Goal: Information Seeking & Learning: Learn about a topic

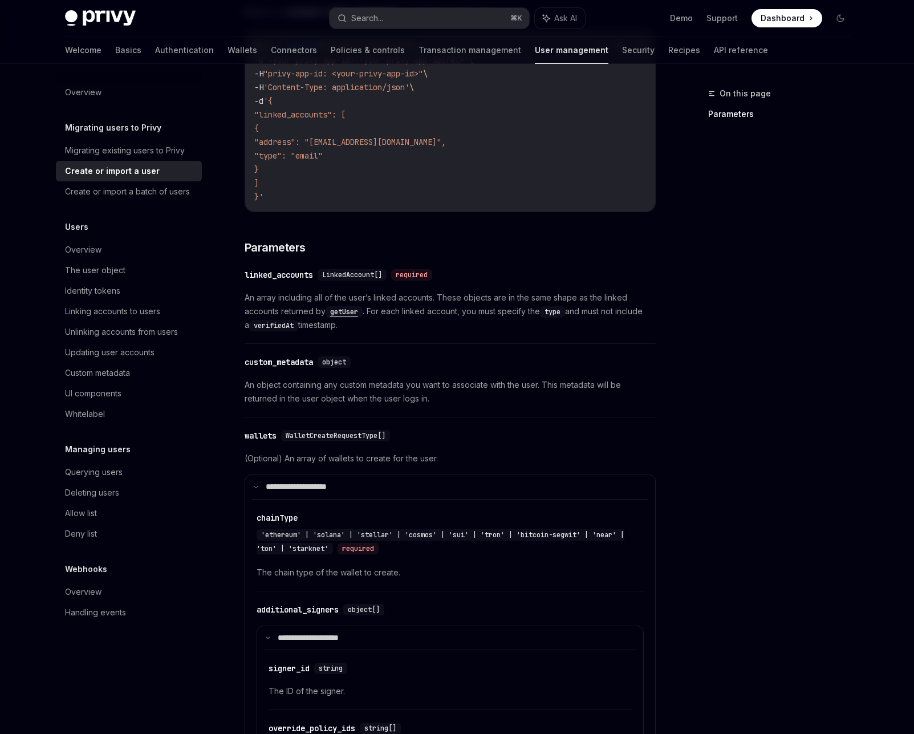
scroll to position [376, 0]
click at [115, 55] on link "Basics" at bounding box center [128, 49] width 26 height 27
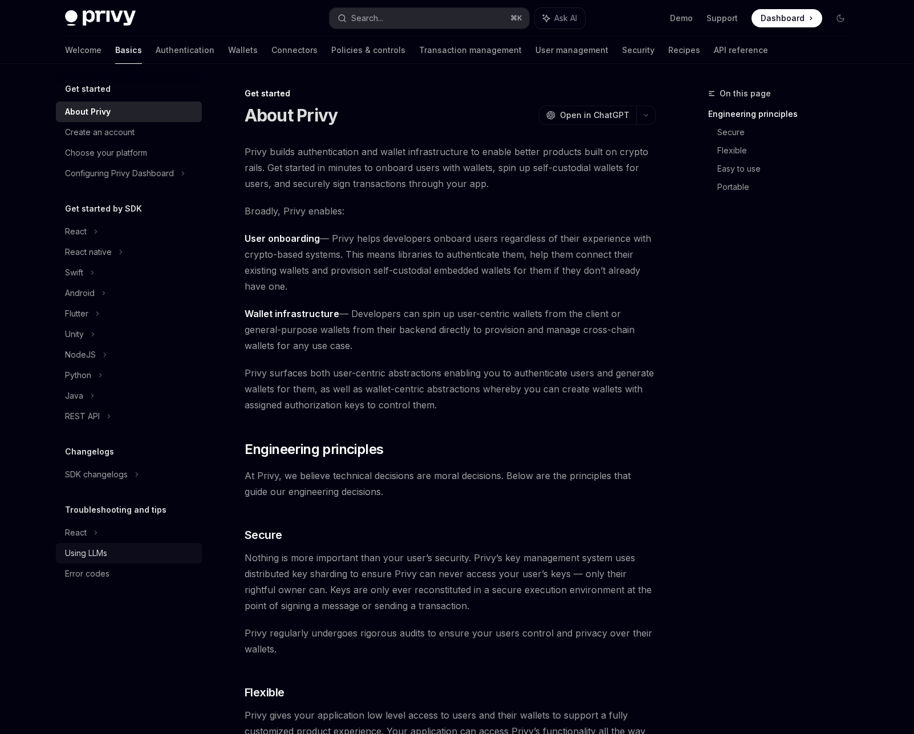
click at [86, 556] on div "Using LLMs" at bounding box center [86, 553] width 42 height 14
type textarea "*"
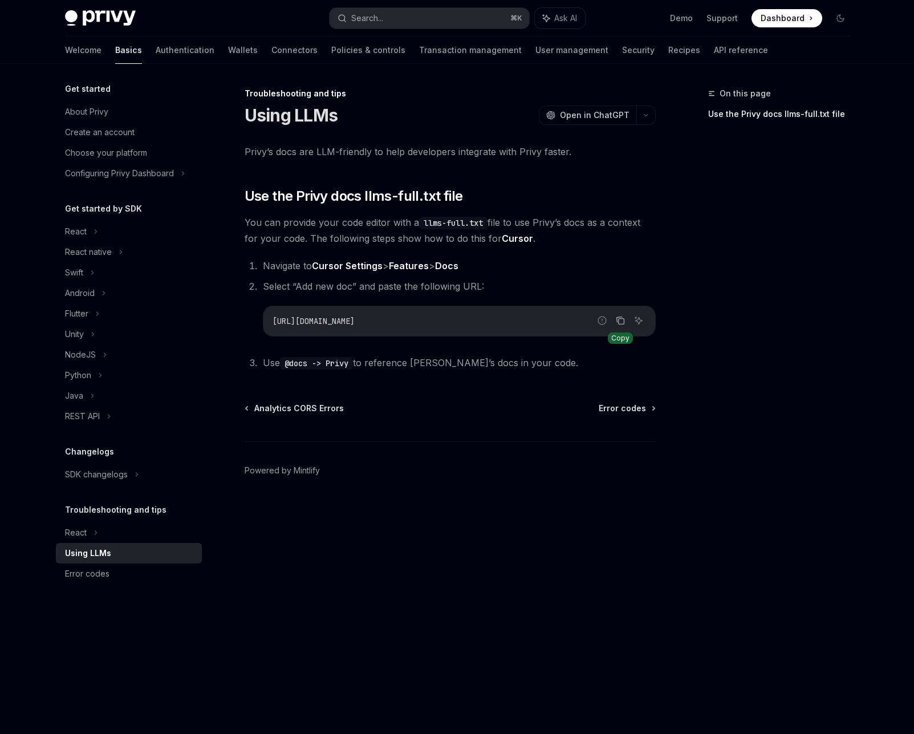
click at [620, 322] on icon "Copy the contents from the code block" at bounding box center [620, 320] width 9 height 9
click at [377, 18] on div "Search..." at bounding box center [367, 18] width 32 height 14
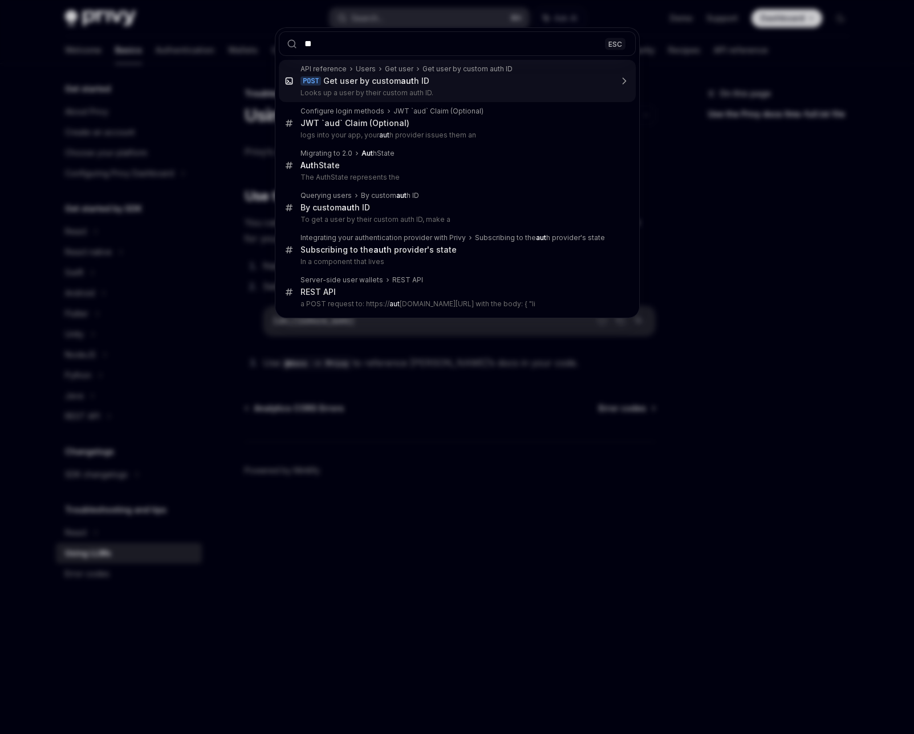
type input "*"
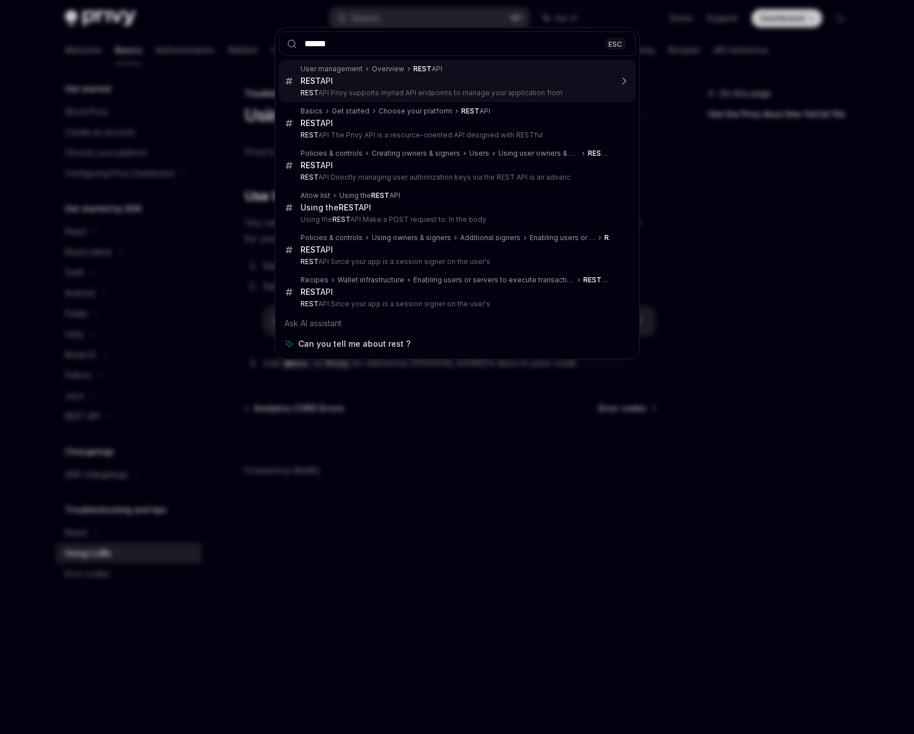
type input "*******"
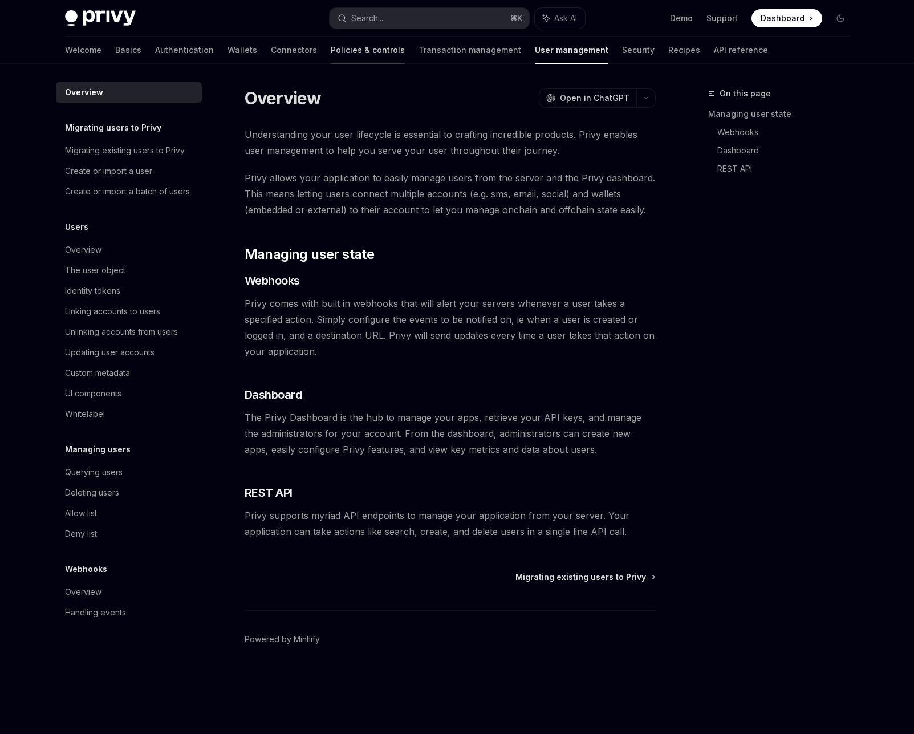
type textarea "*"
click at [430, 19] on button "Search... ⌘ K" at bounding box center [430, 18] width 200 height 21
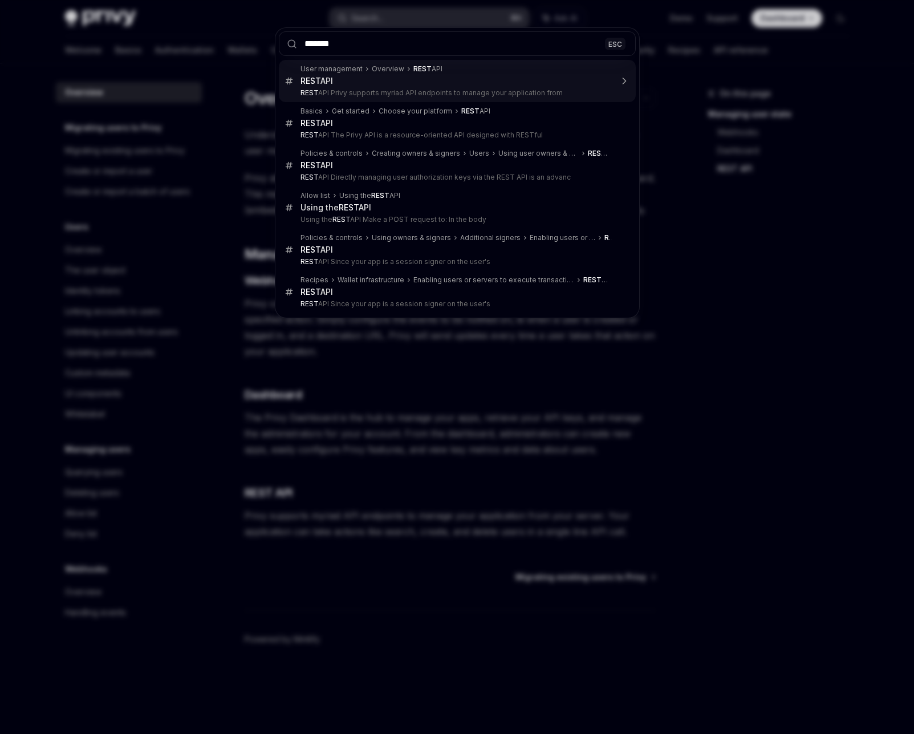
type input "********"
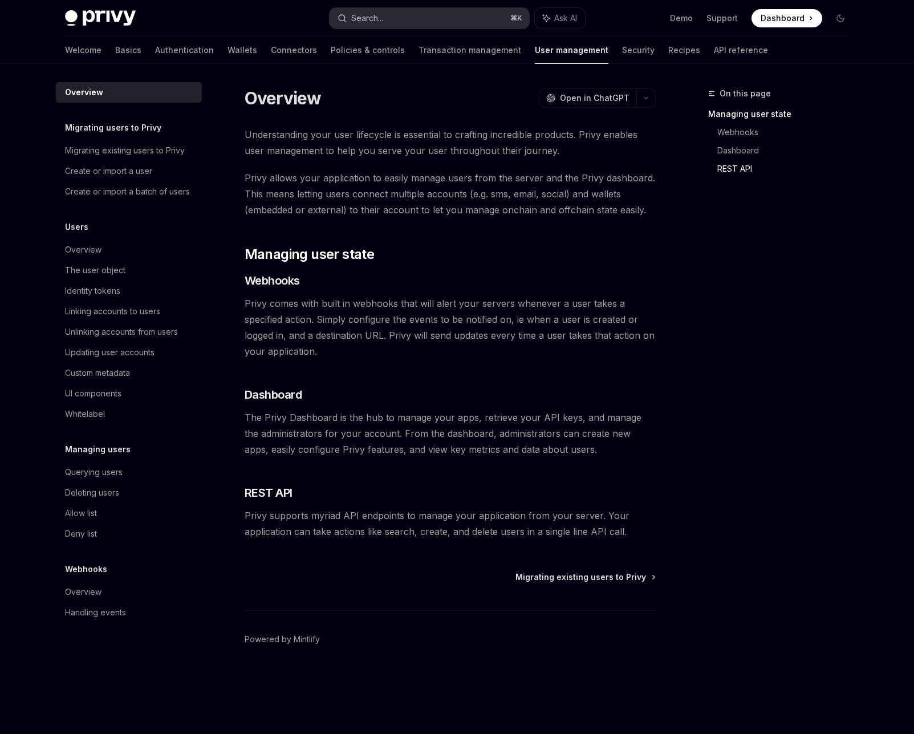
click at [410, 15] on button "Search... ⌘ K" at bounding box center [430, 18] width 200 height 21
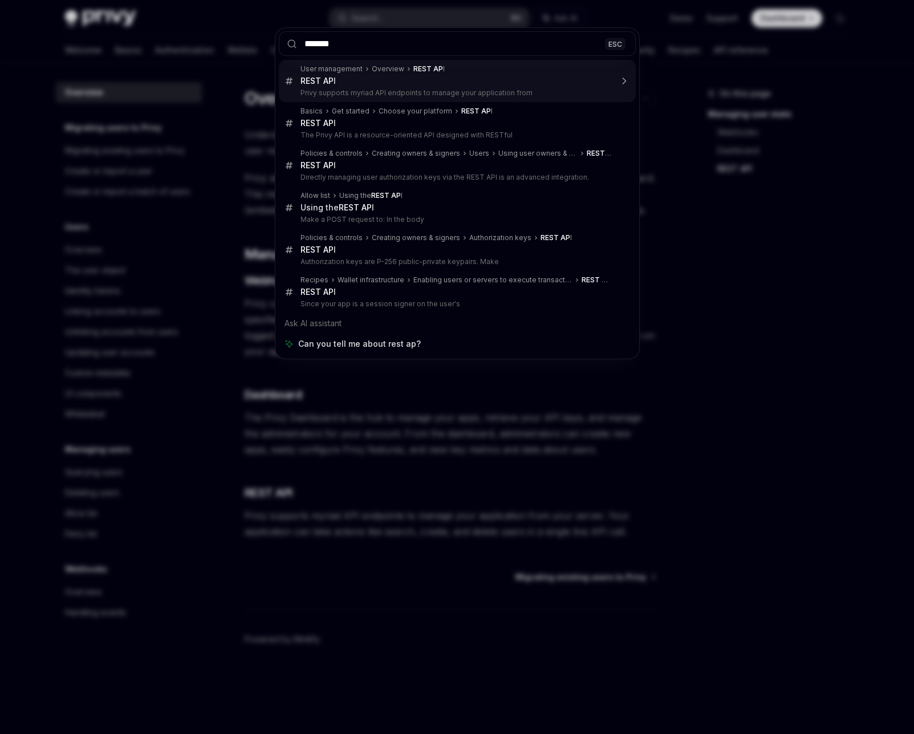
type input "********"
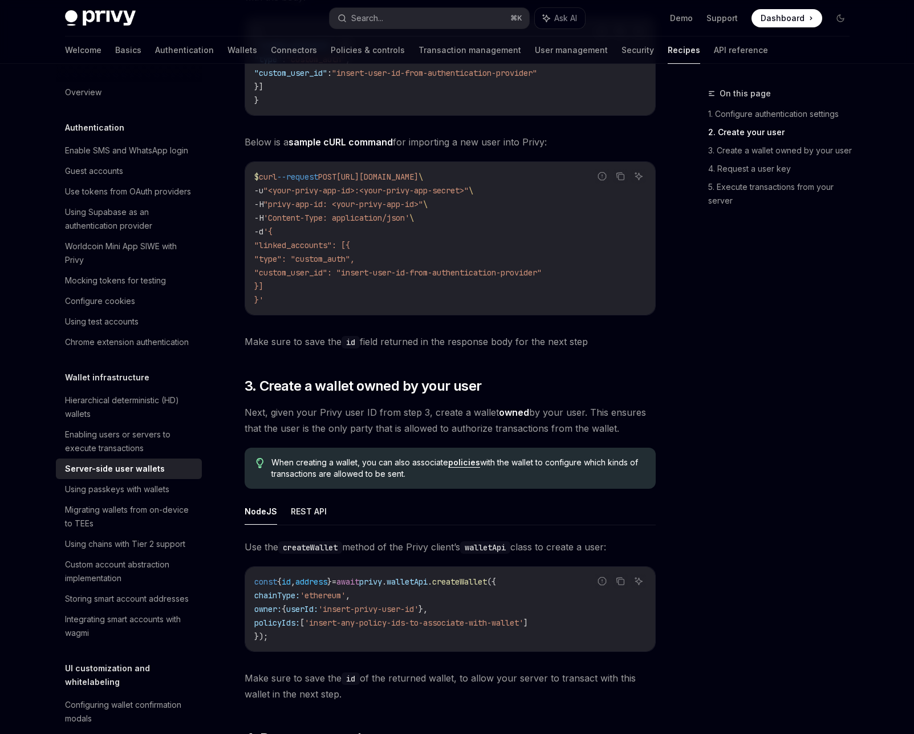
scroll to position [1292, 0]
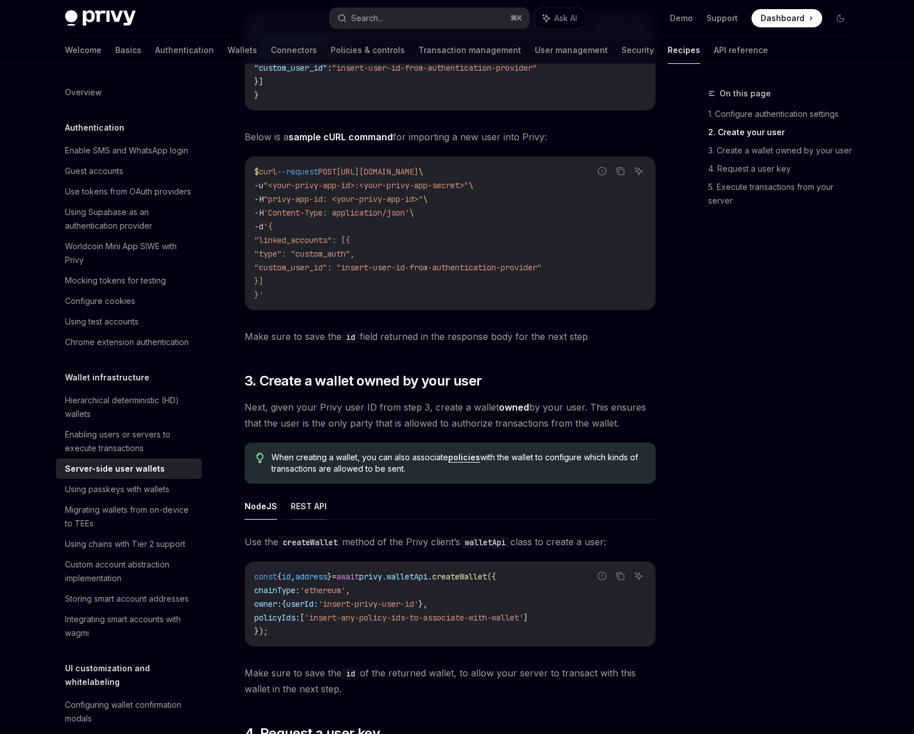
click at [315, 506] on button "REST API" at bounding box center [309, 506] width 36 height 27
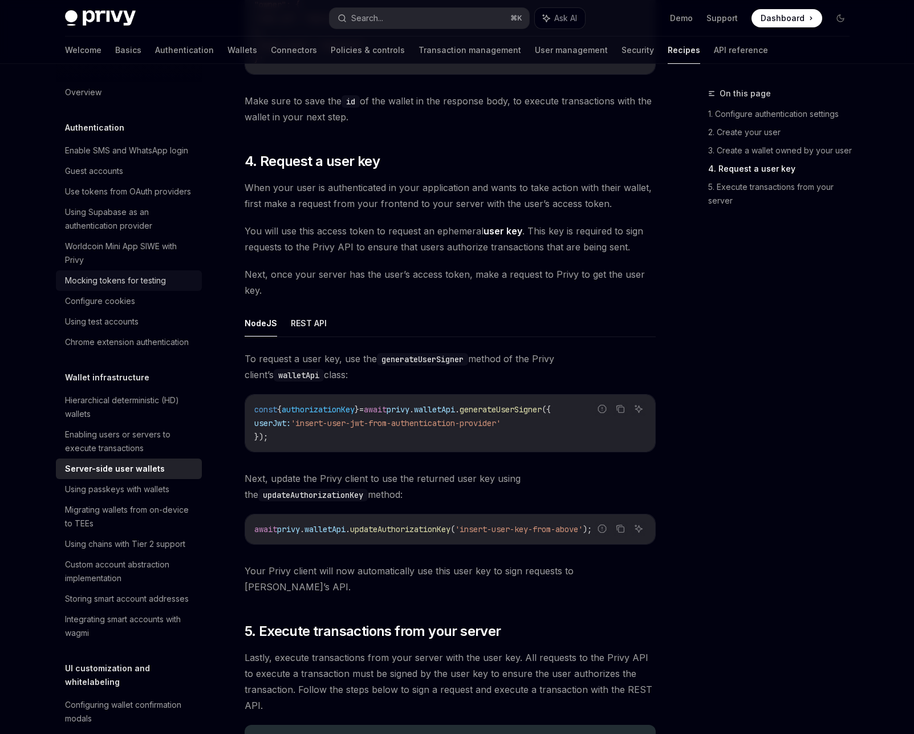
scroll to position [2164, 0]
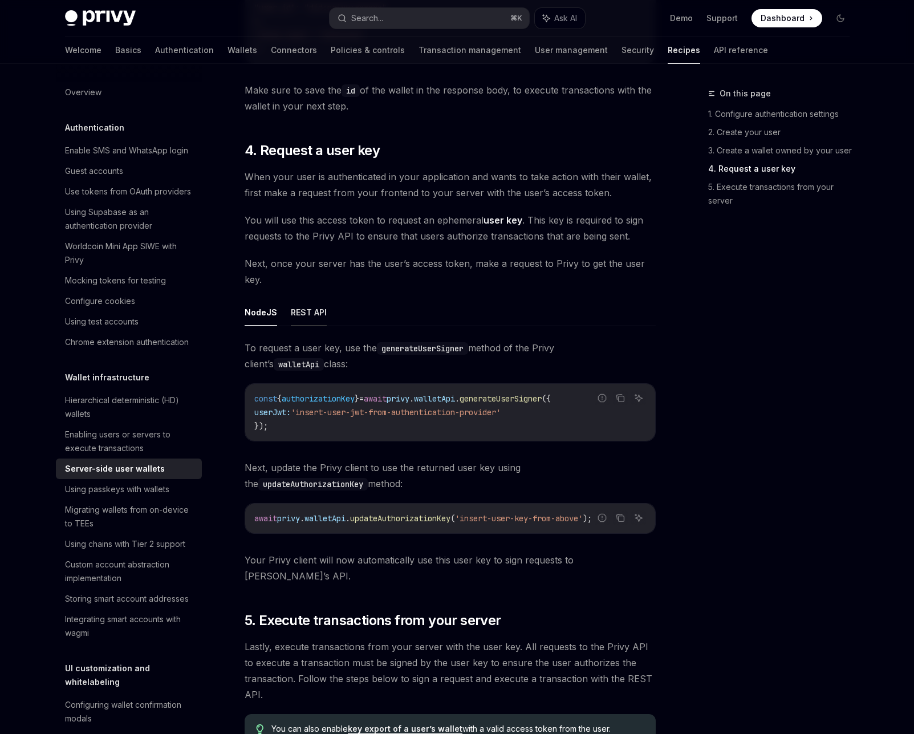
click at [305, 312] on button "REST API" at bounding box center [309, 312] width 36 height 27
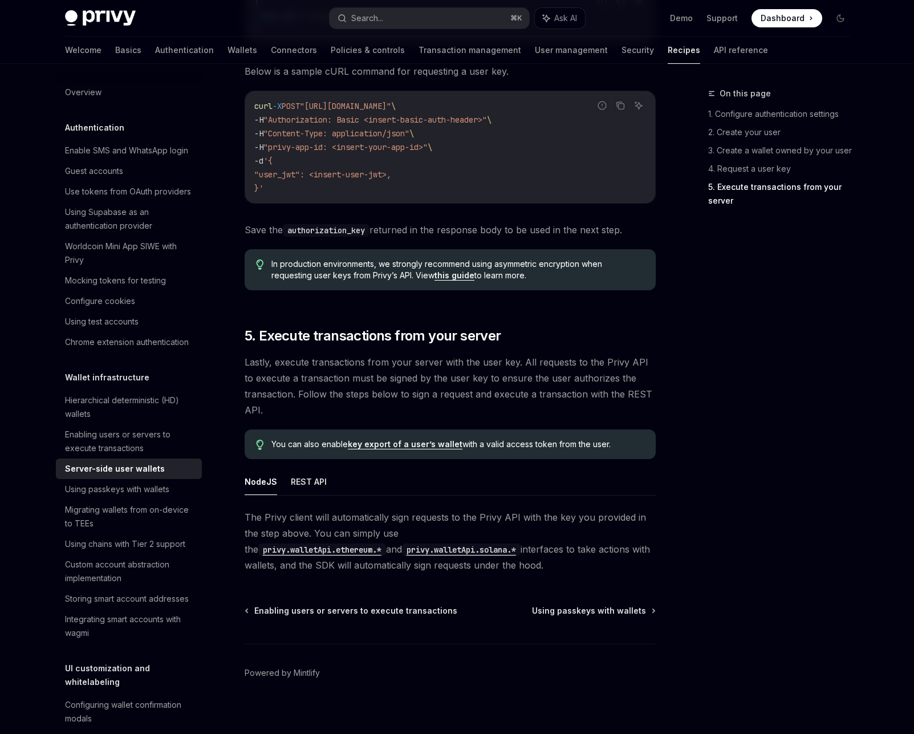
scroll to position [2629, 0]
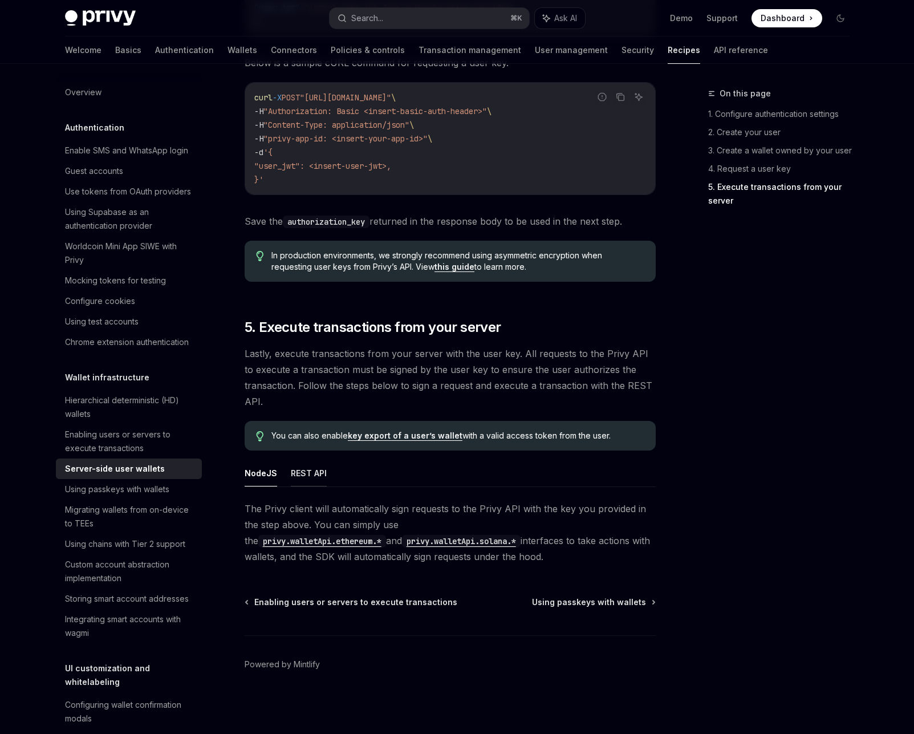
click at [308, 474] on button "REST API" at bounding box center [309, 472] width 36 height 27
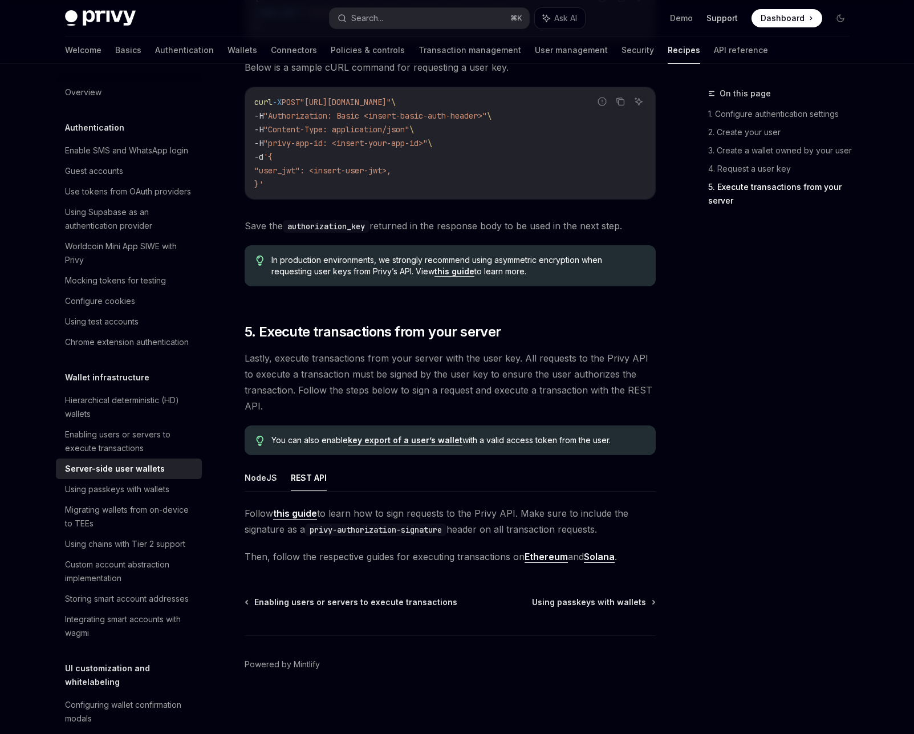
click at [719, 21] on link "Support" at bounding box center [721, 18] width 31 height 11
click at [117, 19] on img at bounding box center [100, 18] width 71 height 16
type textarea "*"
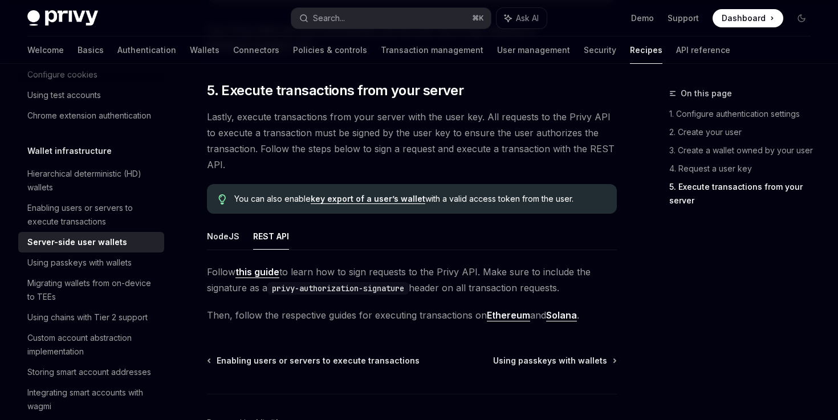
scroll to position [2226, 0]
